Goal: Information Seeking & Learning: Learn about a topic

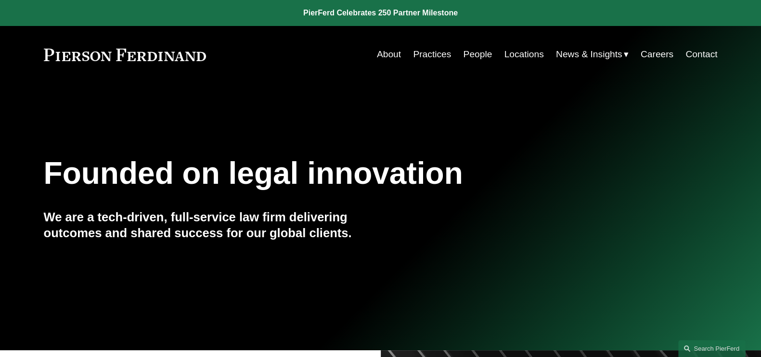
click at [0, 0] on span "News" at bounding box center [0, 0] width 0 height 0
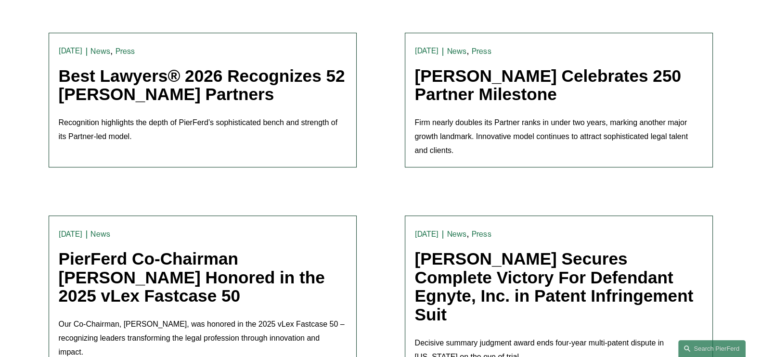
scroll to position [301, 0]
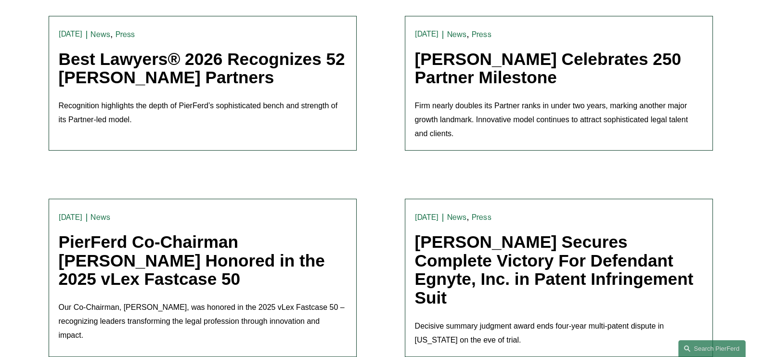
click at [258, 63] on link "Best Lawyers® 2026 Recognizes 52 Pierson Ferdinand Partners" at bounding box center [202, 69] width 287 height 38
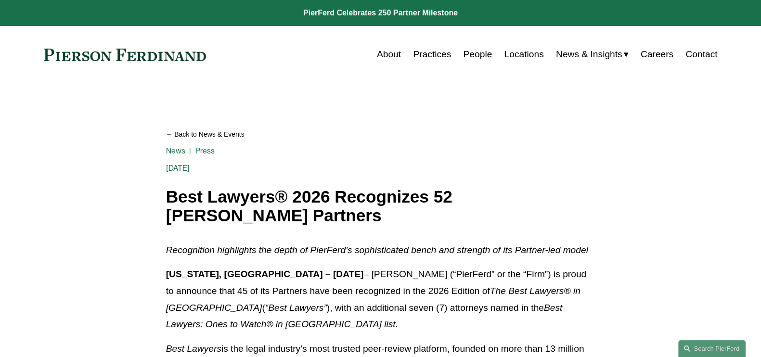
click at [445, 54] on link "Practices" at bounding box center [432, 54] width 38 height 18
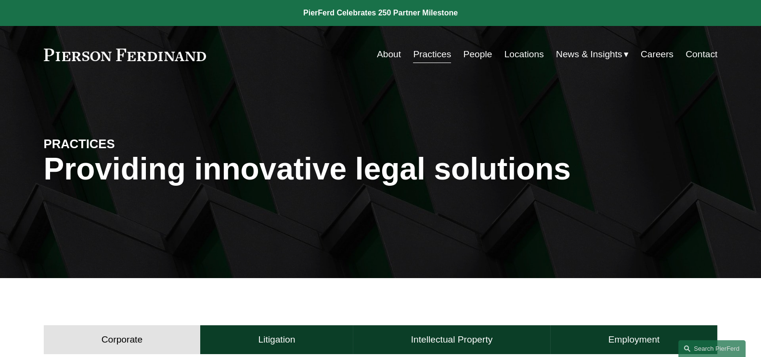
click at [148, 58] on link at bounding box center [125, 55] width 163 height 13
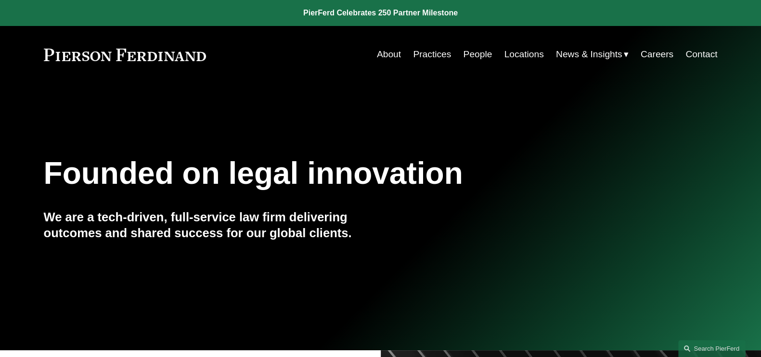
click at [446, 52] on link "Practices" at bounding box center [432, 54] width 38 height 18
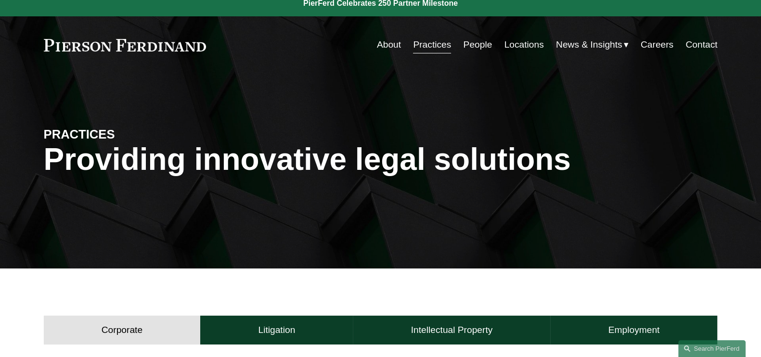
scroll to position [301, 0]
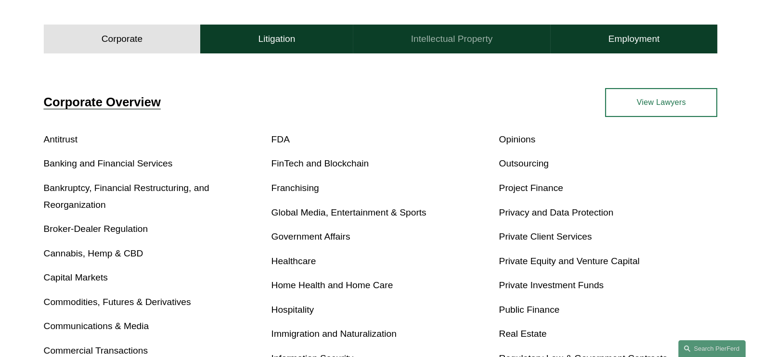
click at [479, 47] on button "Intellectual Property" at bounding box center [451, 39] width 197 height 29
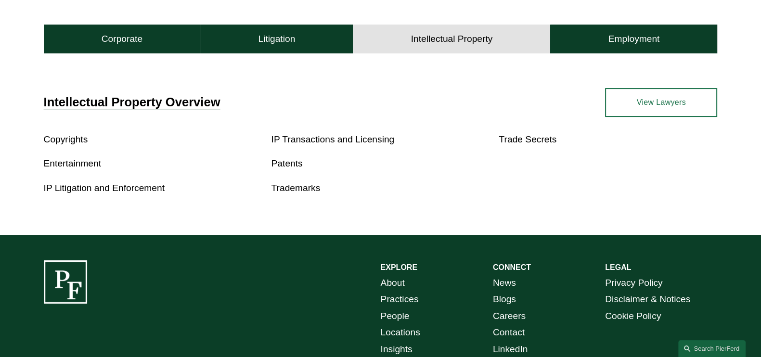
click at [77, 139] on link "Copyrights" at bounding box center [66, 139] width 44 height 10
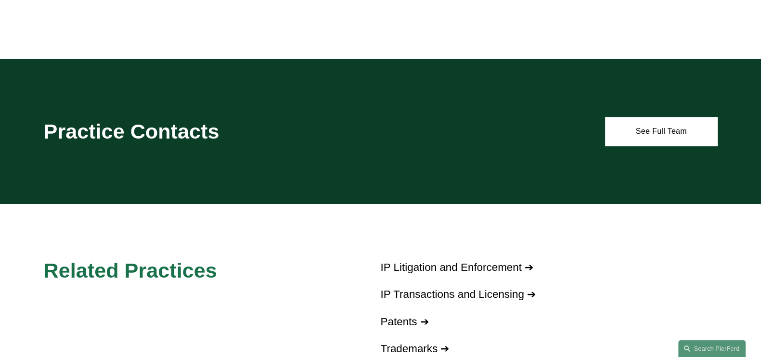
scroll to position [421, 0]
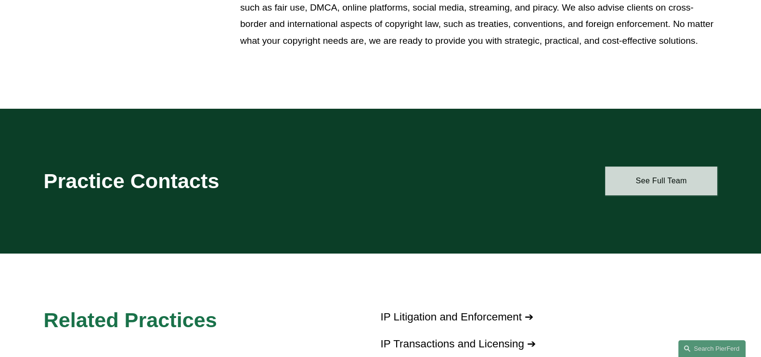
click at [666, 182] on link "See Full Team" at bounding box center [661, 181] width 112 height 29
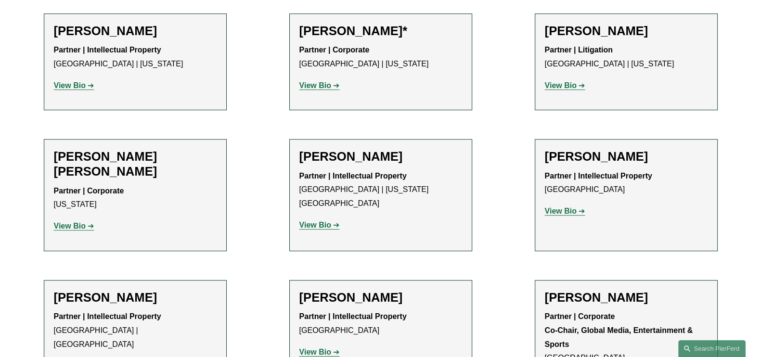
scroll to position [542, 0]
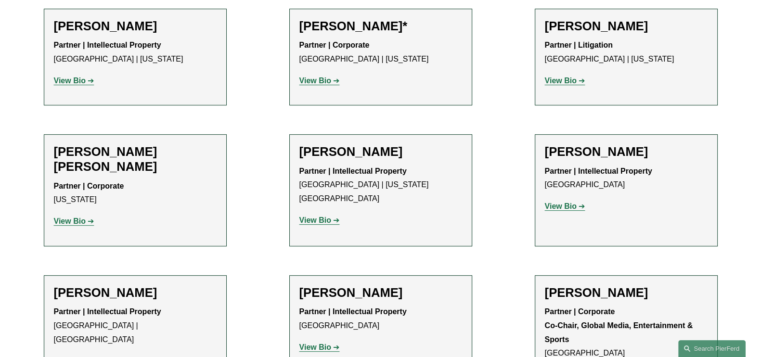
click at [571, 204] on strong "View Bio" at bounding box center [561, 206] width 32 height 8
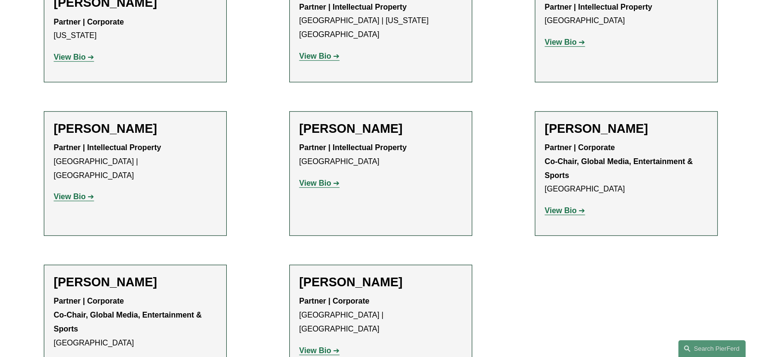
scroll to position [782, 0]
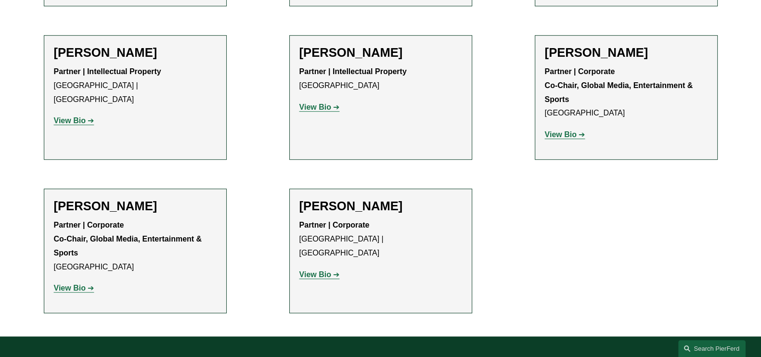
click at [100, 45] on h2 "Nicole O'Hara" at bounding box center [135, 52] width 163 height 15
click at [77, 117] on strong "View Bio" at bounding box center [70, 121] width 32 height 8
click at [329, 271] on strong "View Bio" at bounding box center [316, 275] width 32 height 8
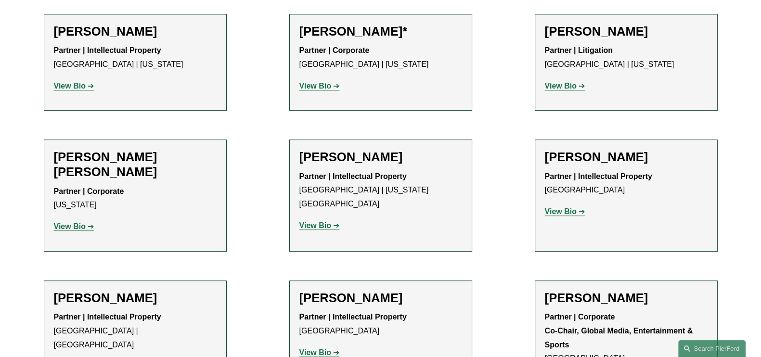
scroll to position [542, 0]
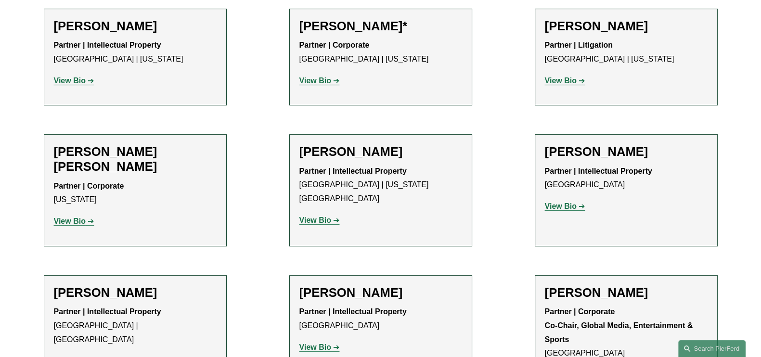
click at [555, 207] on strong "View Bio" at bounding box center [561, 206] width 32 height 8
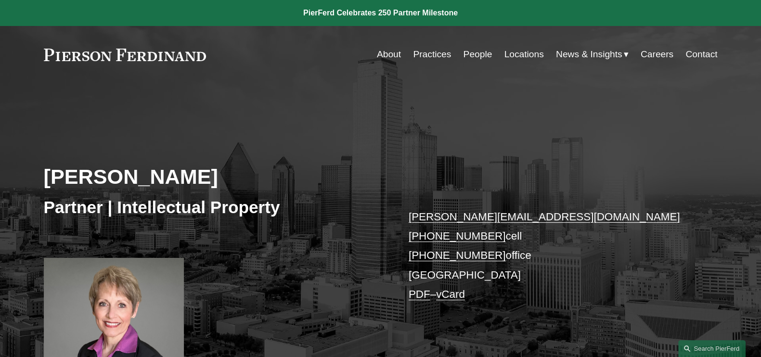
scroll to position [240, 0]
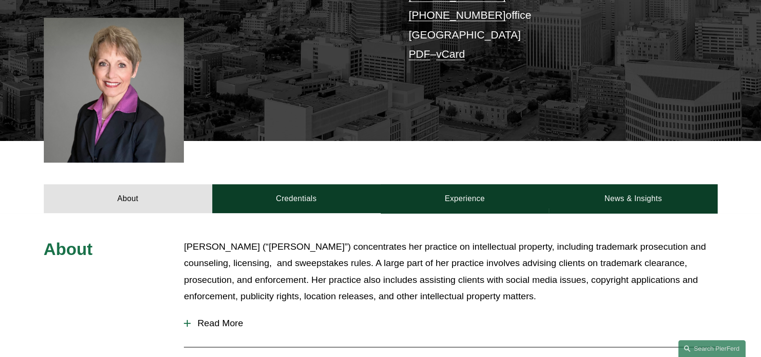
click at [203, 321] on span "Read More" at bounding box center [454, 323] width 527 height 11
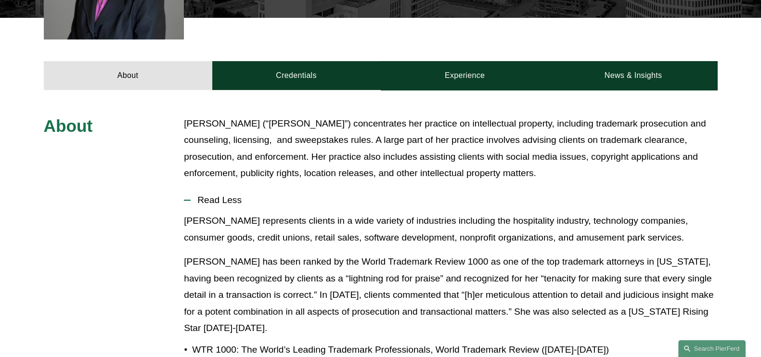
scroll to position [361, 0]
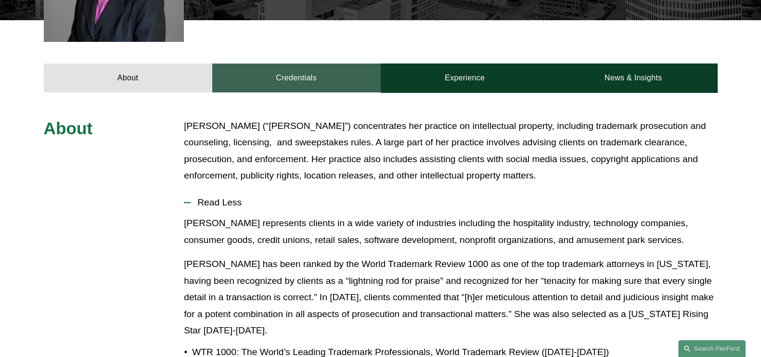
click at [300, 86] on link "Credentials" at bounding box center [296, 78] width 169 height 29
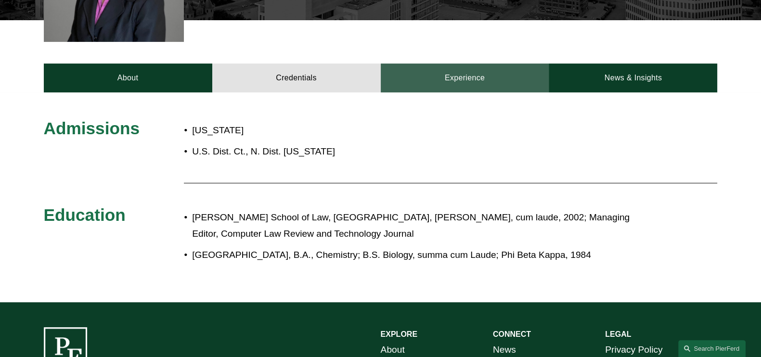
click at [477, 79] on link "Experience" at bounding box center [465, 78] width 169 height 29
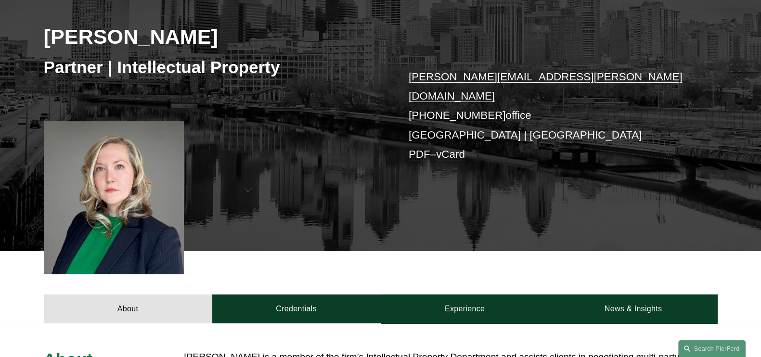
scroll to position [301, 0]
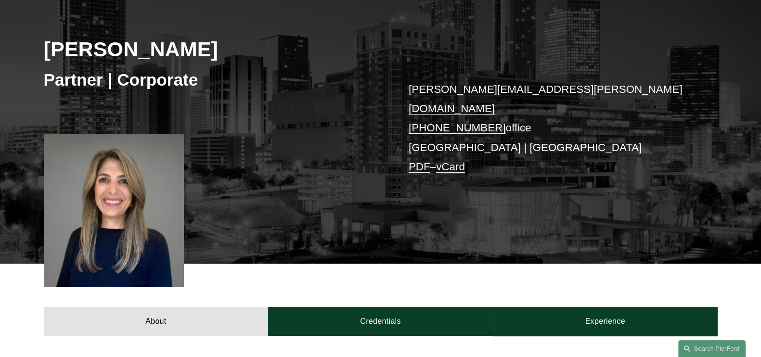
scroll to position [361, 0]
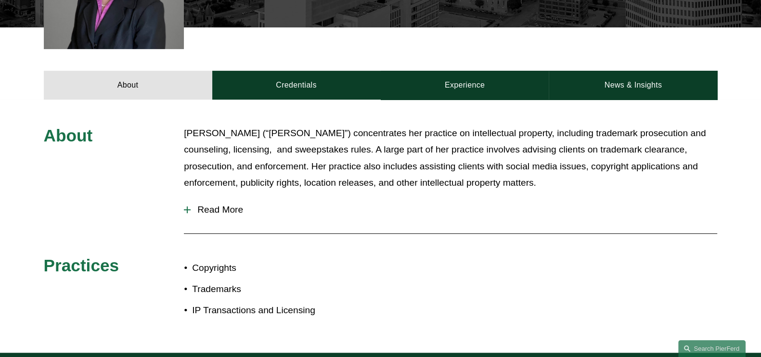
scroll to position [361, 0]
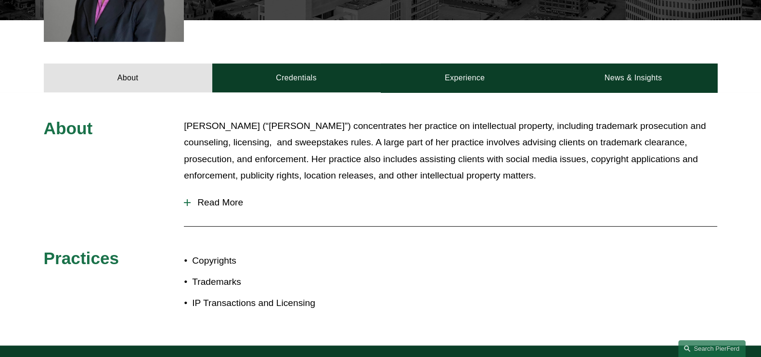
click at [229, 203] on span "Read More" at bounding box center [454, 202] width 527 height 11
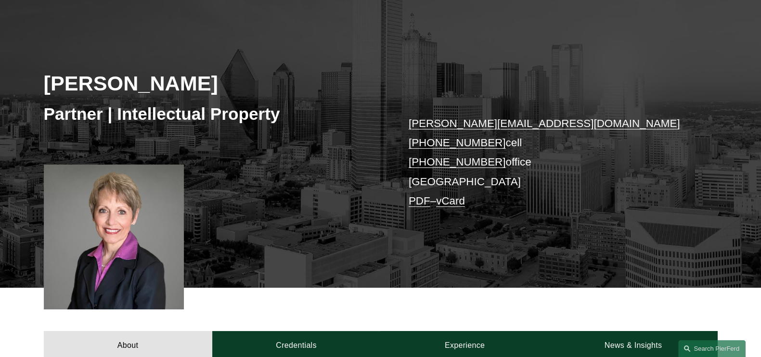
scroll to position [0, 0]
